Goal: Information Seeking & Learning: Learn about a topic

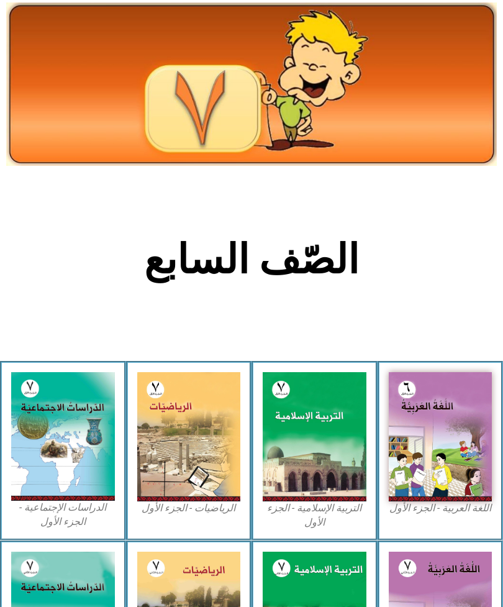
scroll to position [341, 0]
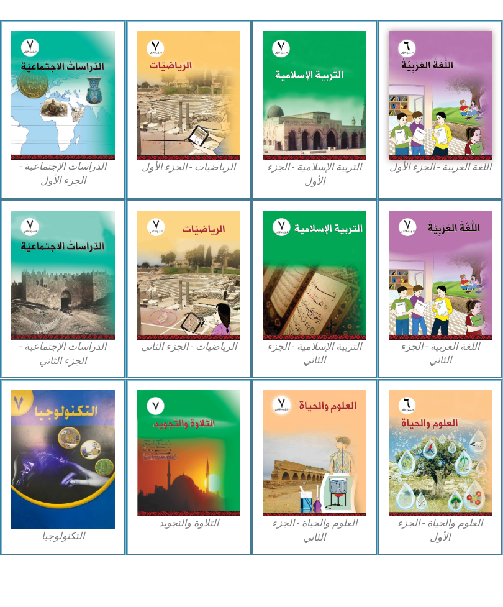
click at [429, 495] on img at bounding box center [441, 453] width 104 height 126
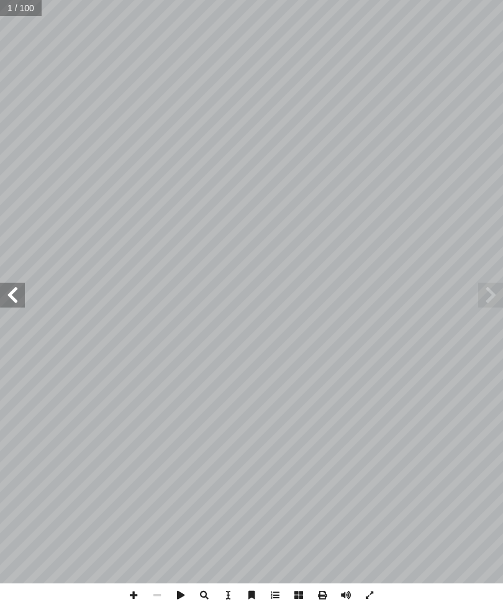
click at [9, 293] on span at bounding box center [12, 294] width 25 height 25
click at [2, 291] on span at bounding box center [12, 294] width 25 height 25
click at [8, 294] on span at bounding box center [12, 294] width 25 height 25
click at [16, 286] on span at bounding box center [12, 294] width 25 height 25
click at [9, 291] on span at bounding box center [12, 294] width 25 height 25
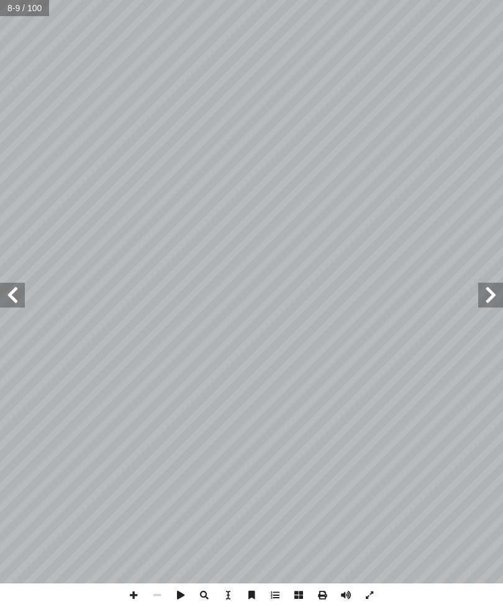
click at [11, 286] on span at bounding box center [12, 294] width 25 height 25
click at [8, 286] on span at bounding box center [12, 294] width 25 height 25
click at [17, 288] on span at bounding box center [12, 294] width 25 height 25
click at [10, 290] on span at bounding box center [12, 294] width 25 height 25
click at [11, 289] on span at bounding box center [12, 294] width 25 height 25
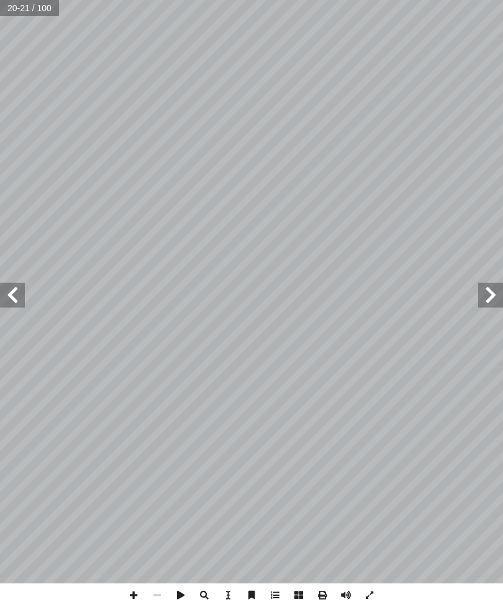
click at [14, 292] on span at bounding box center [12, 294] width 25 height 25
click at [9, 287] on span at bounding box center [12, 294] width 25 height 25
click at [6, 293] on span at bounding box center [12, 294] width 25 height 25
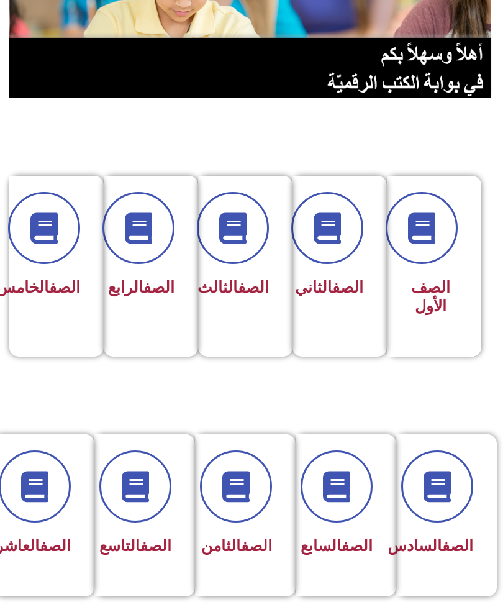
scroll to position [128, 0]
click at [351, 526] on div "الصف السابع" at bounding box center [342, 505] width 61 height 111
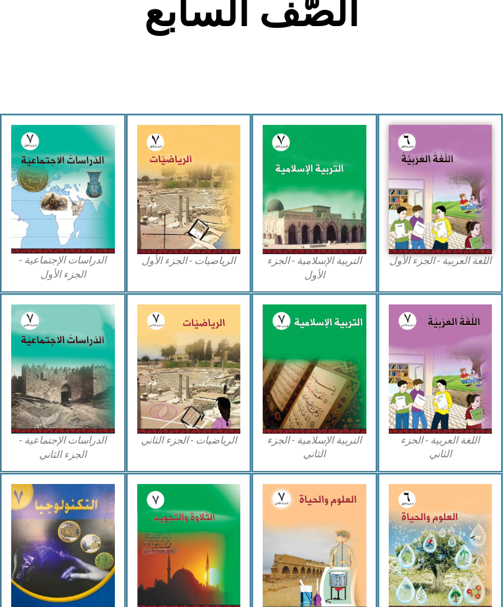
scroll to position [299, 0]
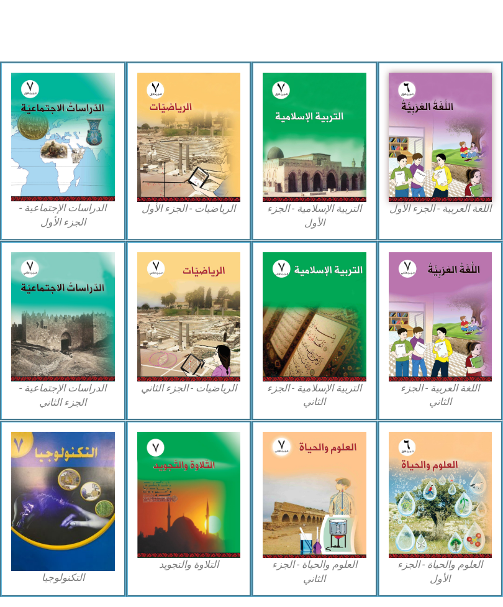
click at [428, 494] on img at bounding box center [441, 494] width 104 height 126
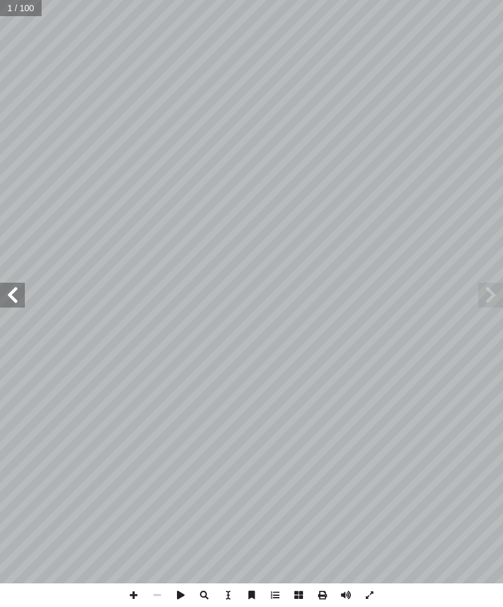
click at [21, 286] on span at bounding box center [12, 294] width 25 height 25
click at [8, 291] on span at bounding box center [12, 294] width 25 height 25
click at [3, 291] on span at bounding box center [12, 294] width 25 height 25
click at [483, 288] on span at bounding box center [490, 294] width 25 height 25
click at [13, 287] on span at bounding box center [12, 294] width 25 height 25
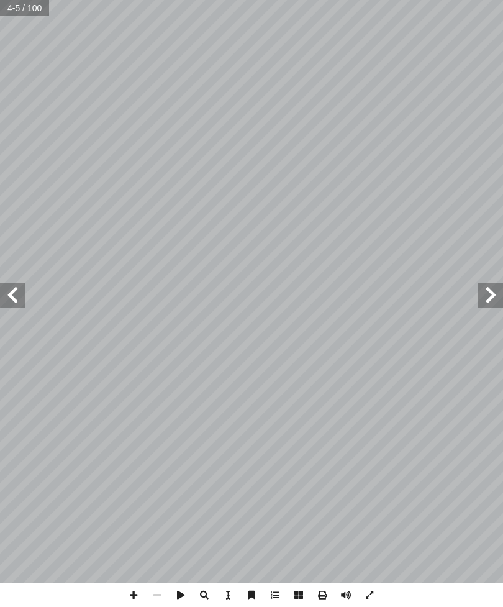
click at [3, 295] on span at bounding box center [12, 294] width 25 height 25
click at [1, 293] on span at bounding box center [12, 294] width 25 height 25
click at [5, 292] on span at bounding box center [12, 294] width 25 height 25
click at [4, 293] on span at bounding box center [12, 294] width 25 height 25
click at [6, 294] on span at bounding box center [12, 294] width 25 height 25
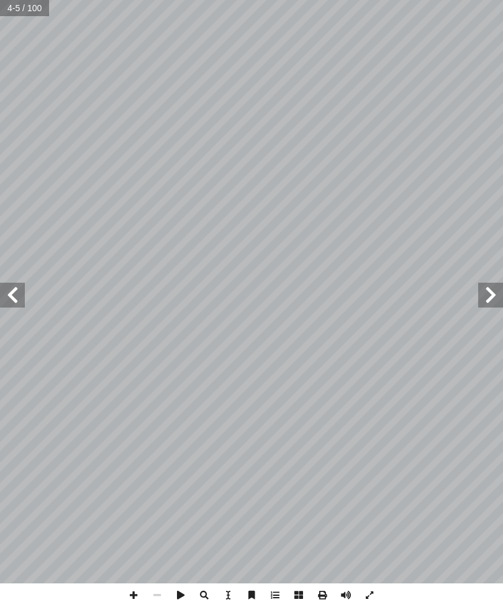
click at [6, 295] on span at bounding box center [12, 294] width 25 height 25
click at [5, 292] on span at bounding box center [12, 294] width 25 height 25
click at [1, 297] on span at bounding box center [12, 294] width 25 height 25
click at [2, 294] on span at bounding box center [12, 294] width 25 height 25
click at [0, 295] on span at bounding box center [12, 294] width 25 height 25
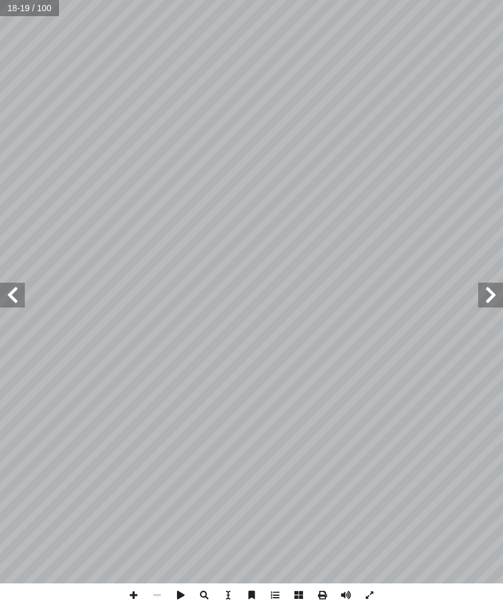
click at [4, 294] on span at bounding box center [12, 294] width 25 height 25
click at [2, 295] on span at bounding box center [12, 294] width 25 height 25
click at [0, 295] on span at bounding box center [12, 294] width 25 height 25
click at [13, 286] on span at bounding box center [12, 294] width 25 height 25
click at [17, 290] on span at bounding box center [12, 294] width 25 height 25
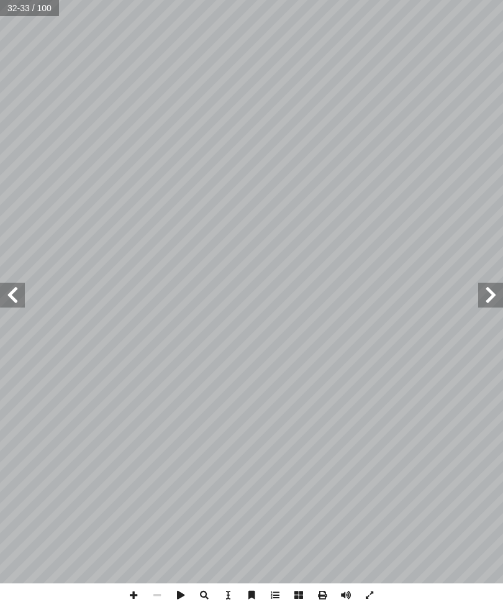
click at [20, 292] on span at bounding box center [12, 294] width 25 height 25
click at [20, 294] on span at bounding box center [12, 294] width 25 height 25
